Goal: Contribute content

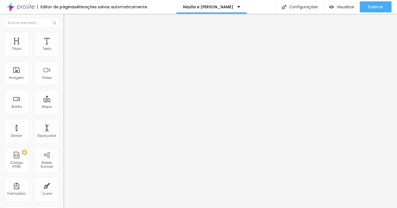
click at [63, 113] on input "[URL][DOMAIN_NAME]" at bounding box center [96, 111] width 66 height 6
paste input "tAXx664l1jUmE1a09OmEU1UxNCksiWI4/view?usp=drive_link"
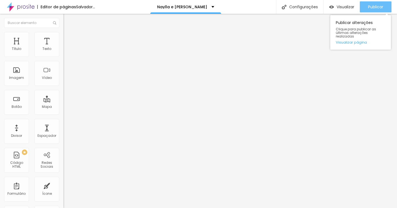
type input "[URL][DOMAIN_NAME]"
click at [381, 6] on font "Publicar" at bounding box center [375, 7] width 15 height 6
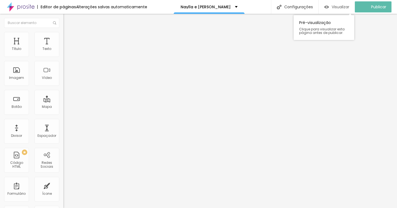
click at [329, 6] on img "button" at bounding box center [326, 7] width 5 height 5
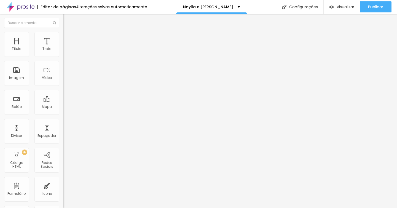
drag, startPoint x: 23, startPoint y: 62, endPoint x: 0, endPoint y: 62, distance: 22.6
click at [63, 62] on div "Texto em breve DOWNLOAD Alinhamento Tamanho Normal Pequeno Normal Grande Link U…" at bounding box center [94, 85] width 63 height 84
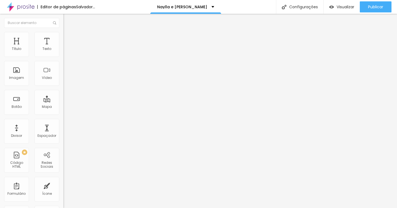
click at [63, 52] on input "DOWNLOAD" at bounding box center [96, 49] width 66 height 6
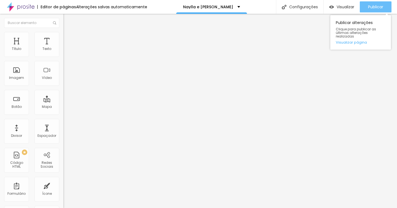
type input "DOWNLOAD film"
click at [375, 6] on font "Publicar" at bounding box center [375, 7] width 15 height 6
